Goal: Task Accomplishment & Management: Use online tool/utility

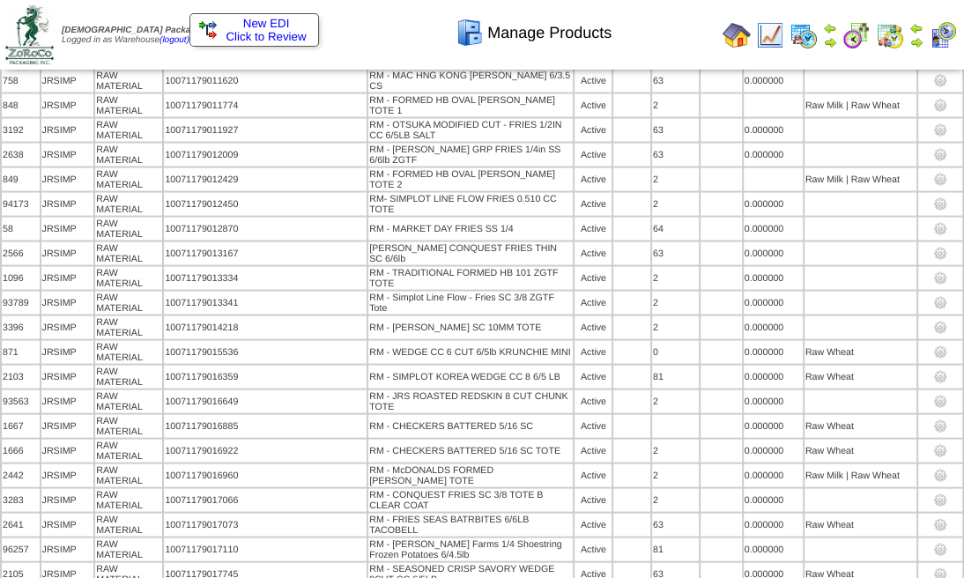
scroll to position [2095, 0]
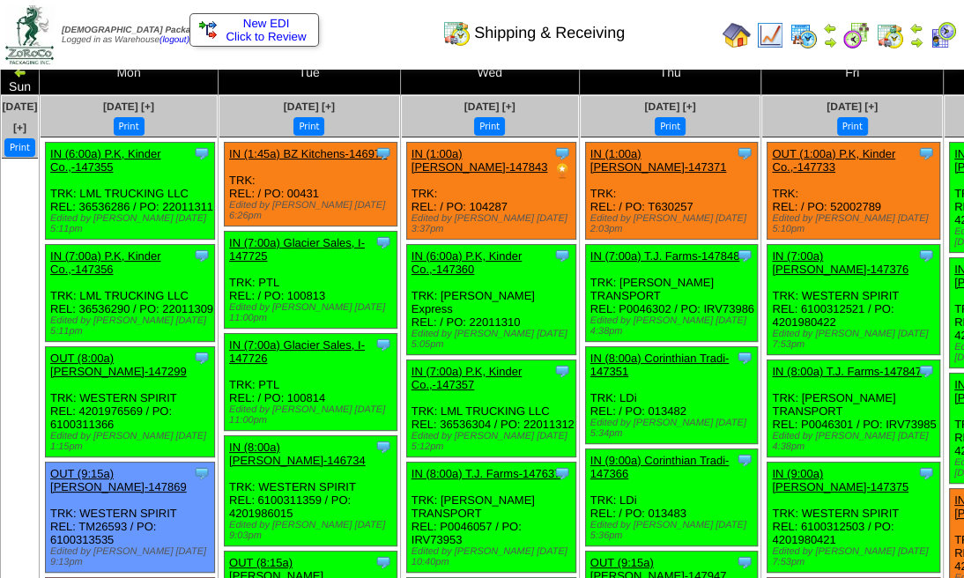
scroll to position [58, 0]
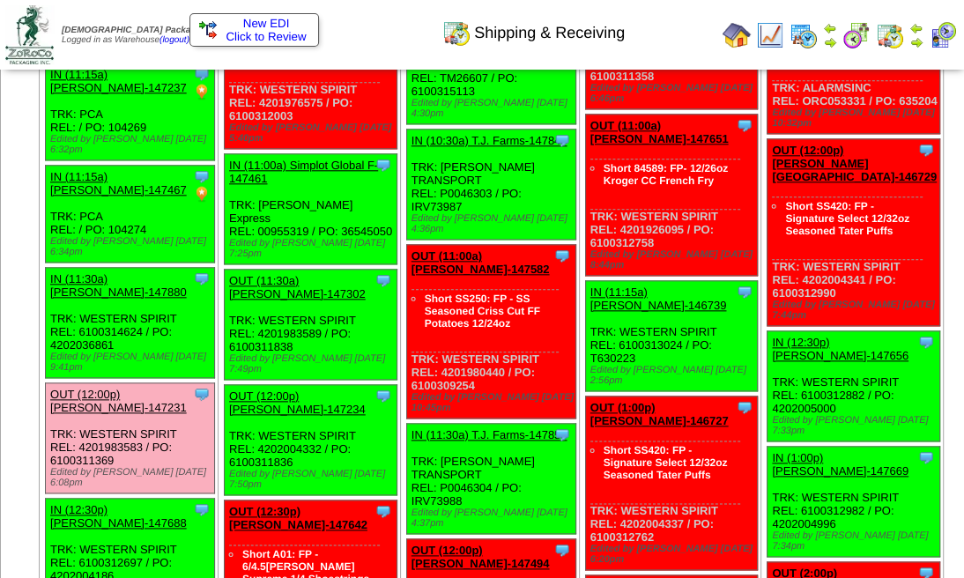
scroll to position [1292, 0]
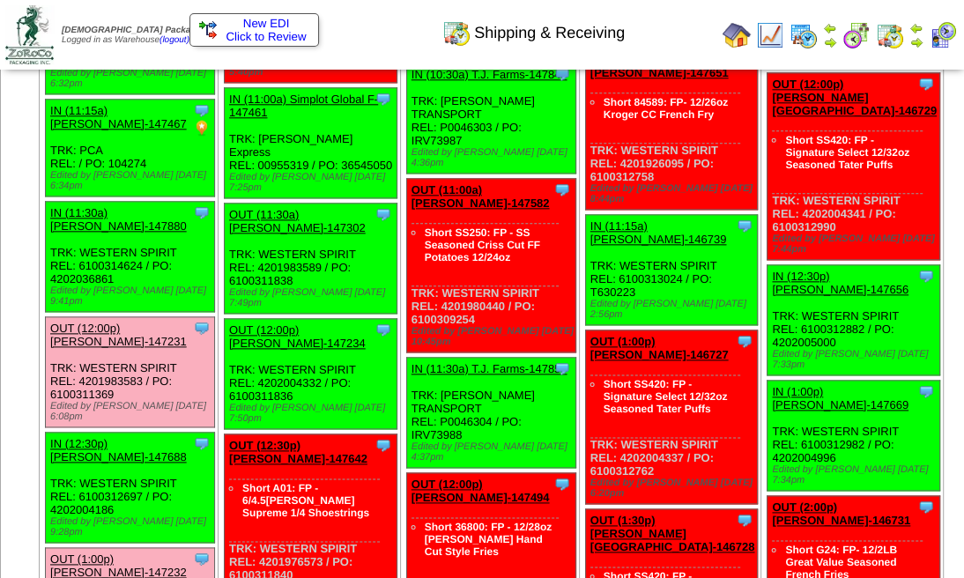
click at [934, 35] on img at bounding box center [943, 35] width 28 height 28
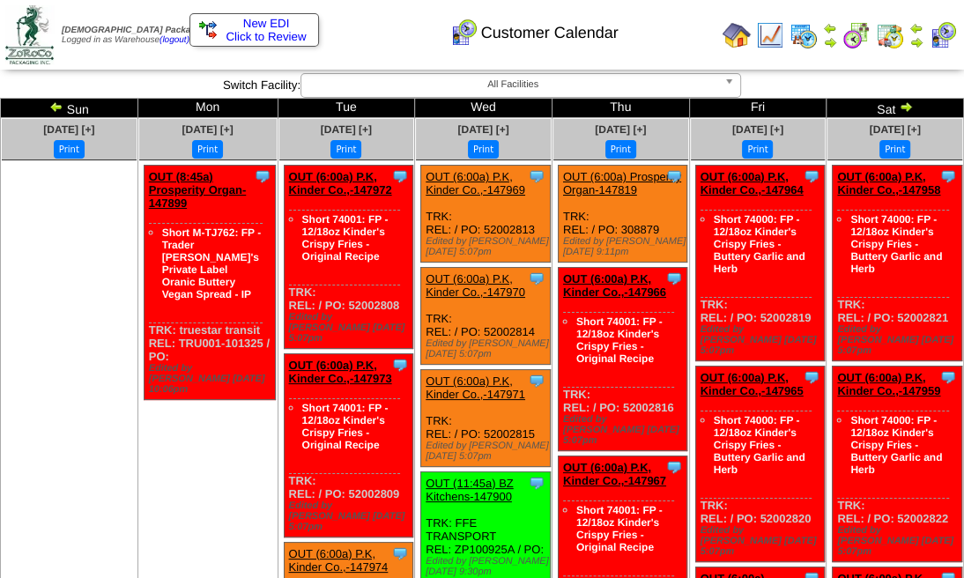
click at [912, 25] on img at bounding box center [917, 28] width 14 height 14
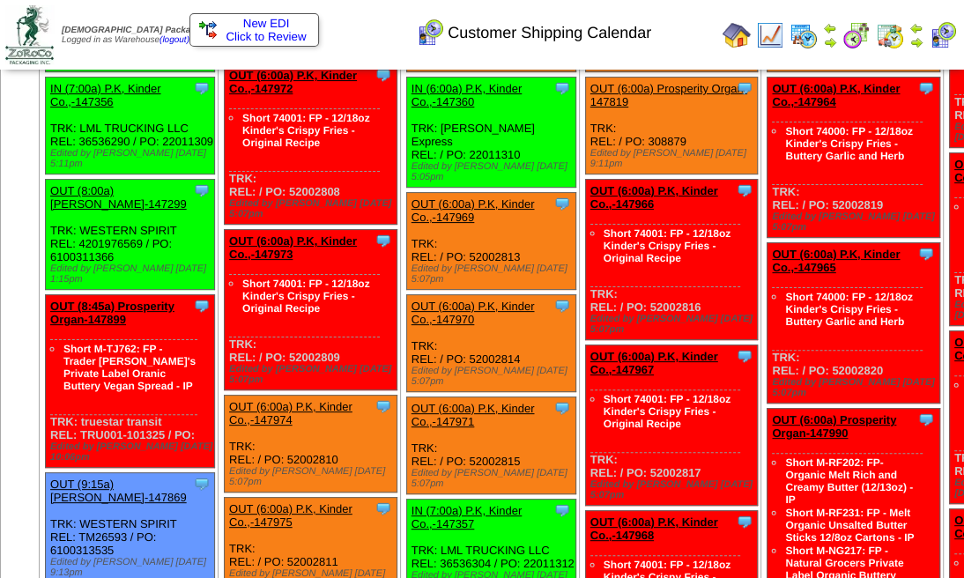
scroll to position [203, 0]
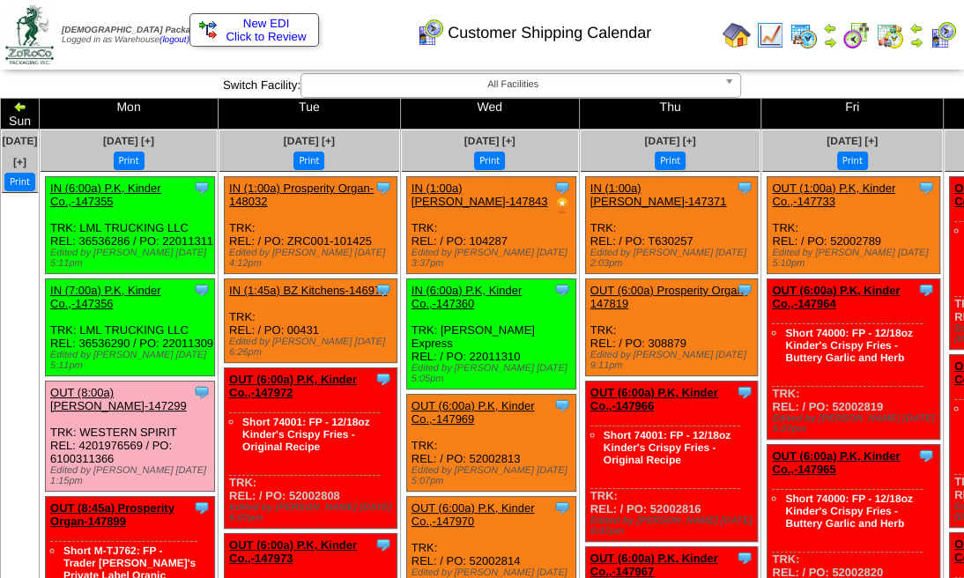
scroll to position [58, 0]
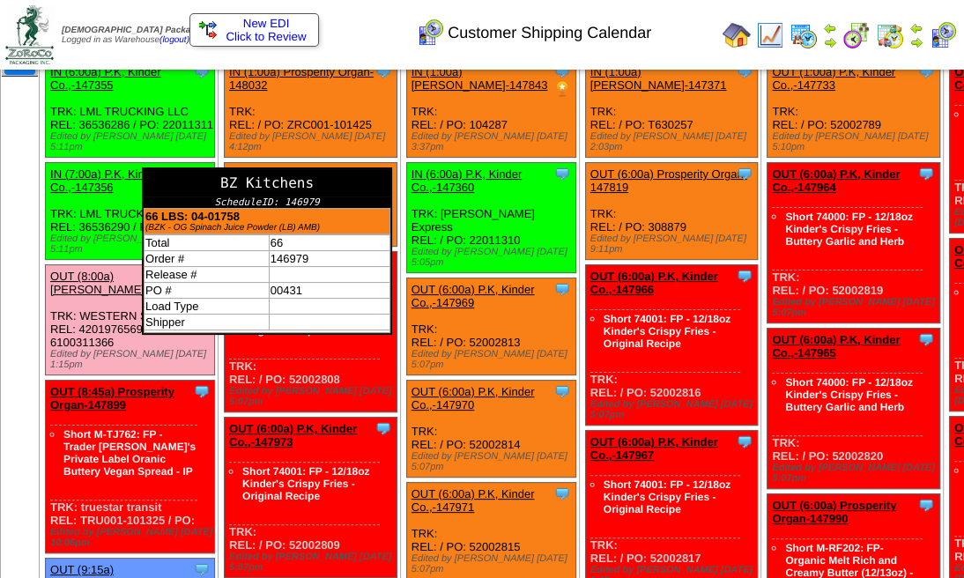
scroll to position [117, 0]
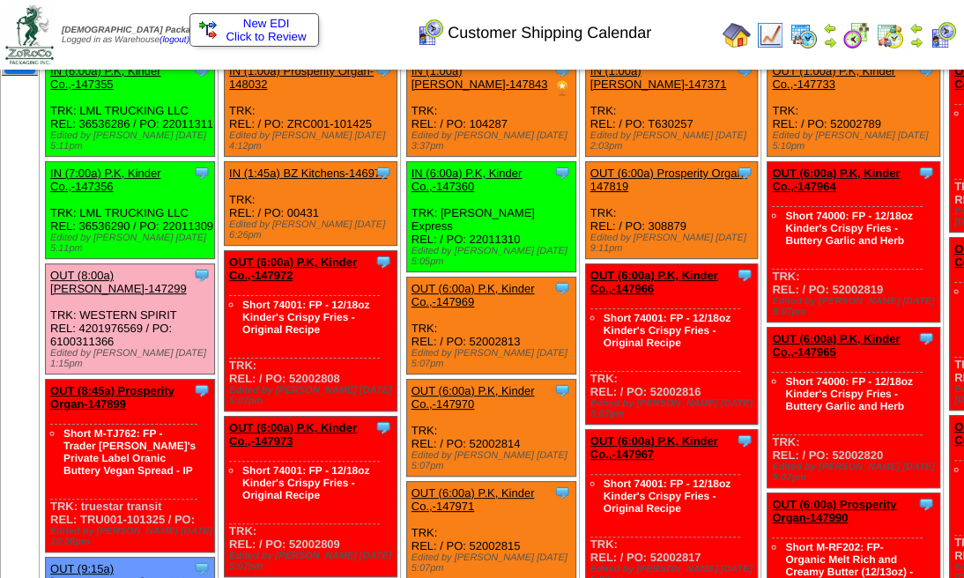
click at [38, 263] on ul at bounding box center [20, 208] width 36 height 264
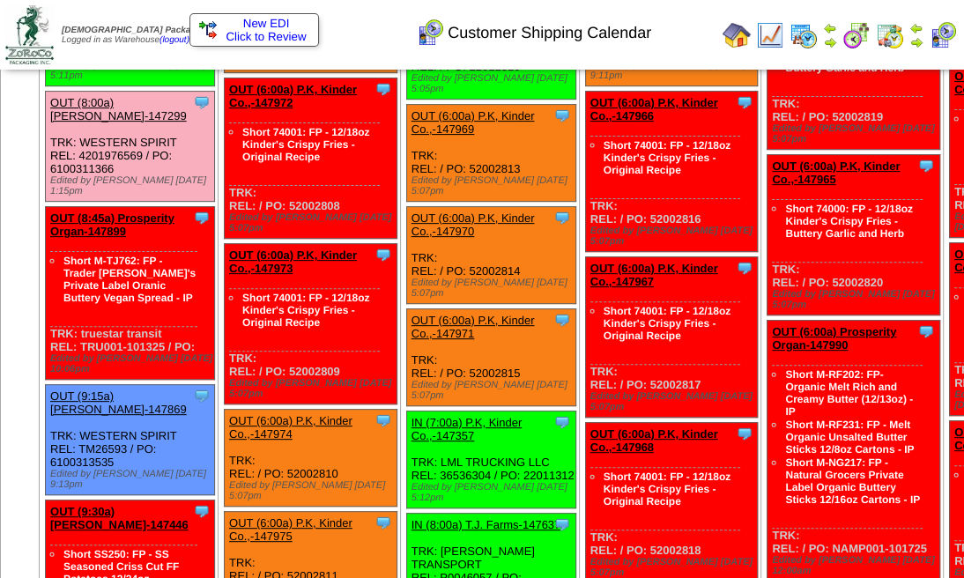
scroll to position [176, 0]
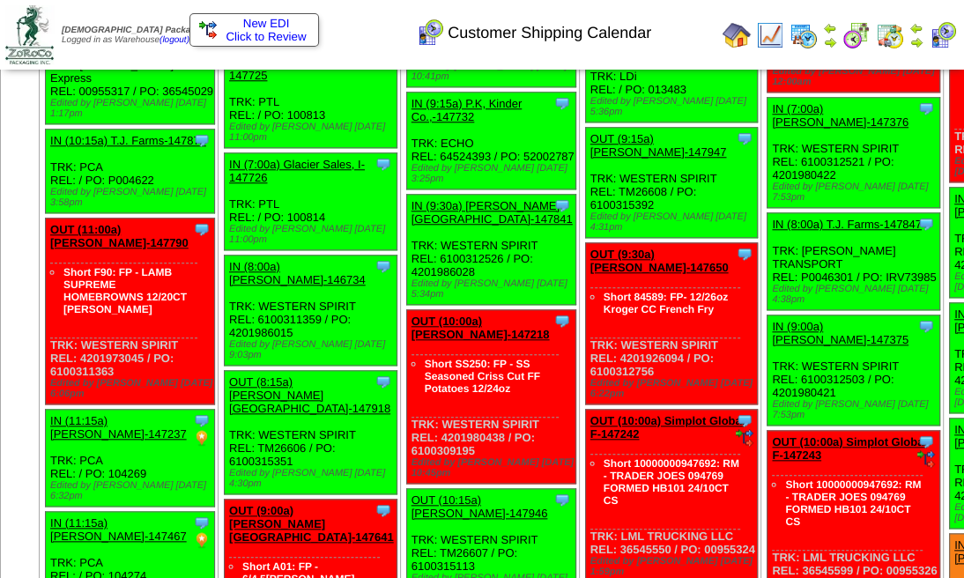
scroll to position [1058, 0]
